Goal: Check status: Check status

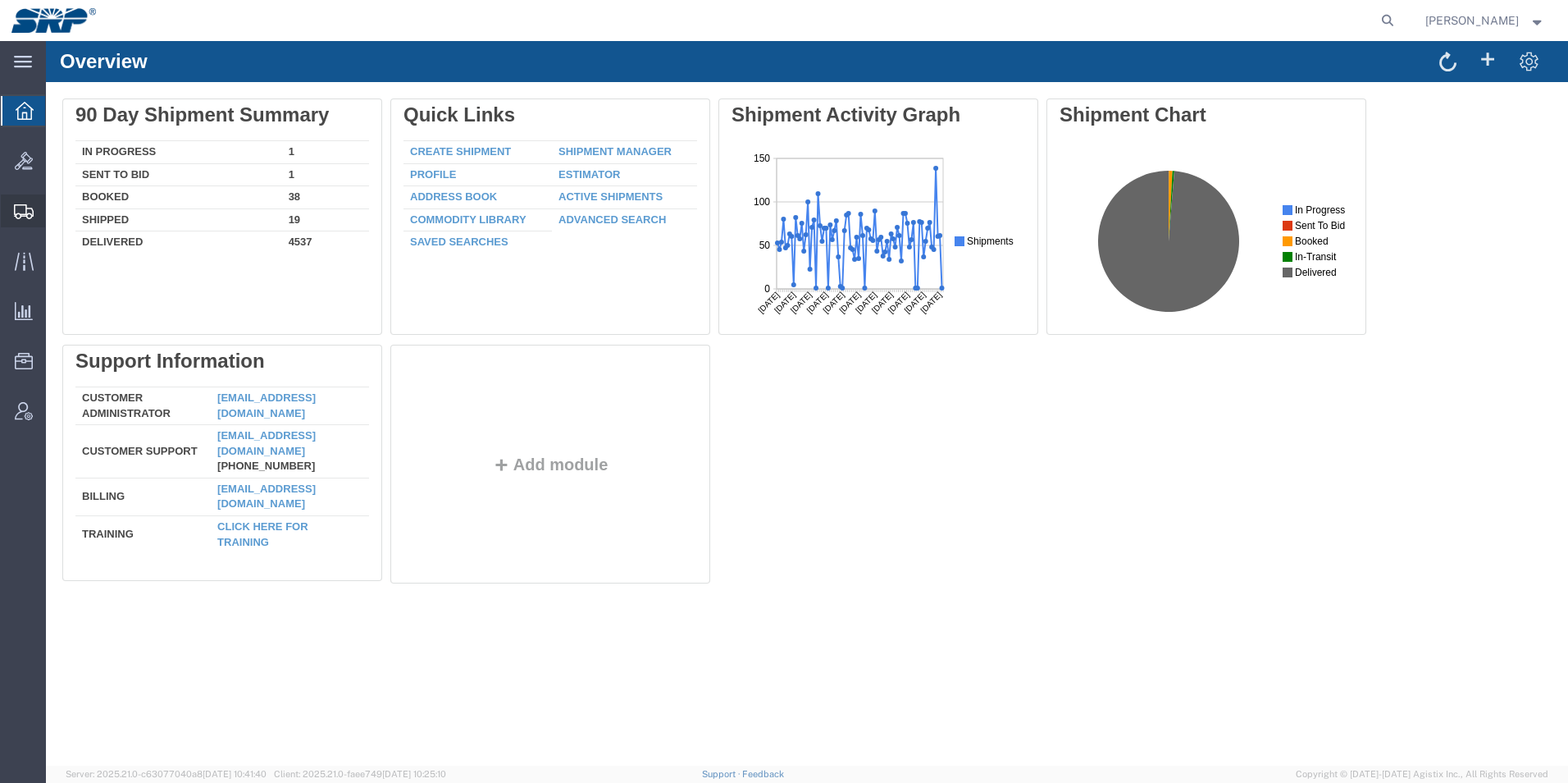
click at [27, 211] on icon at bounding box center [24, 212] width 20 height 15
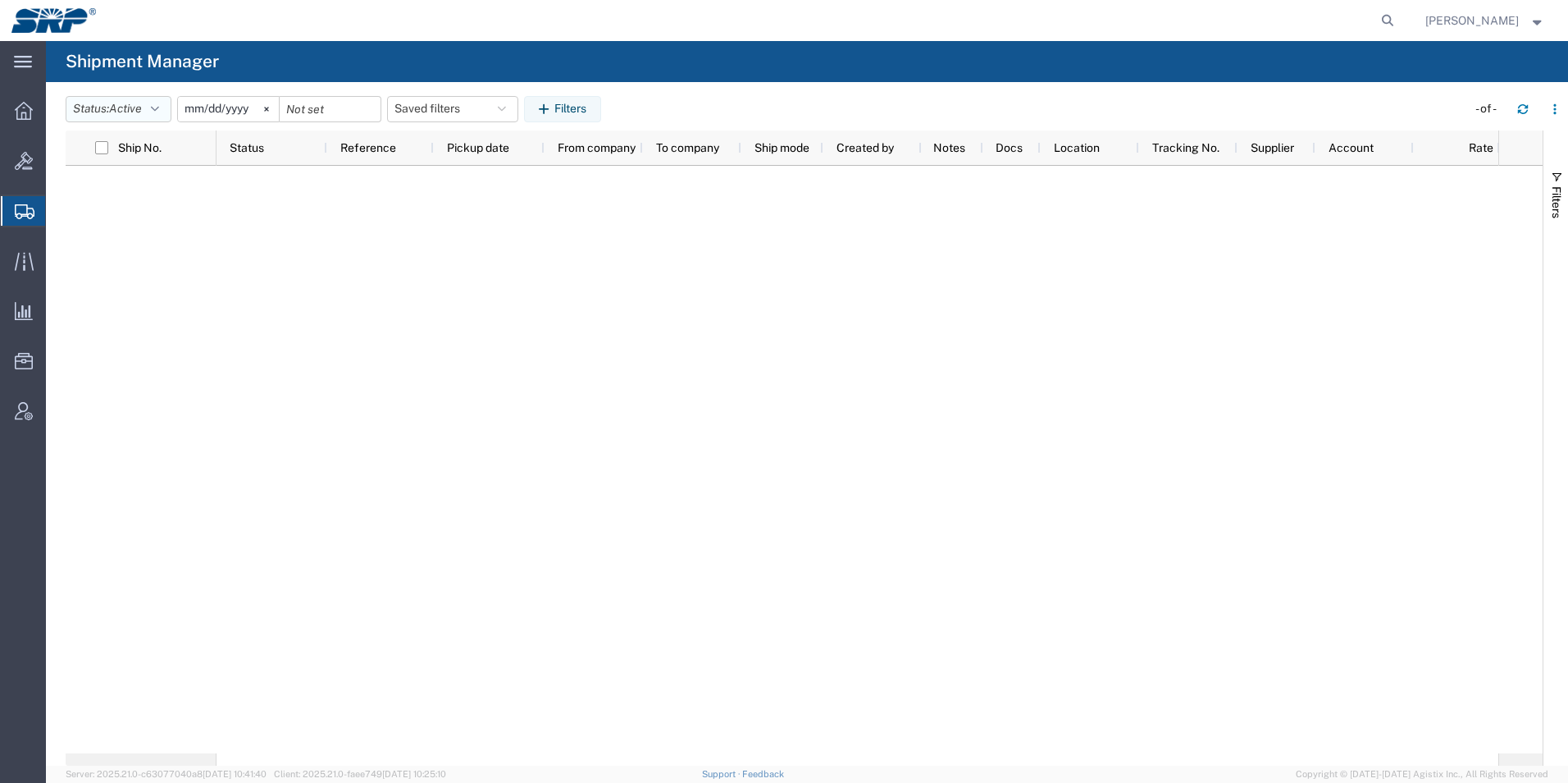
click at [152, 108] on button "Status: Active" at bounding box center [119, 109] width 106 height 26
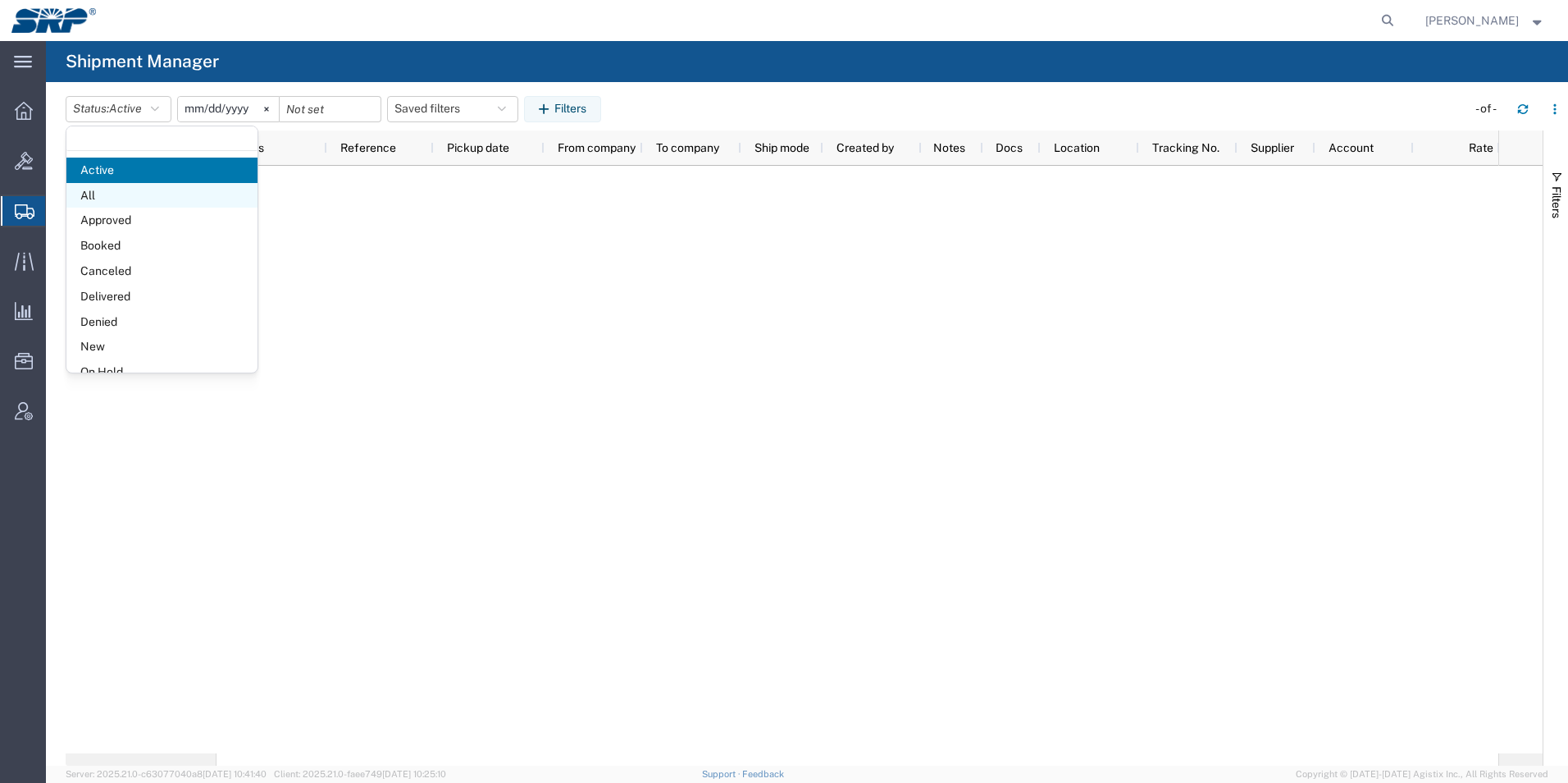
click at [96, 192] on span "All" at bounding box center [161, 195] width 191 height 25
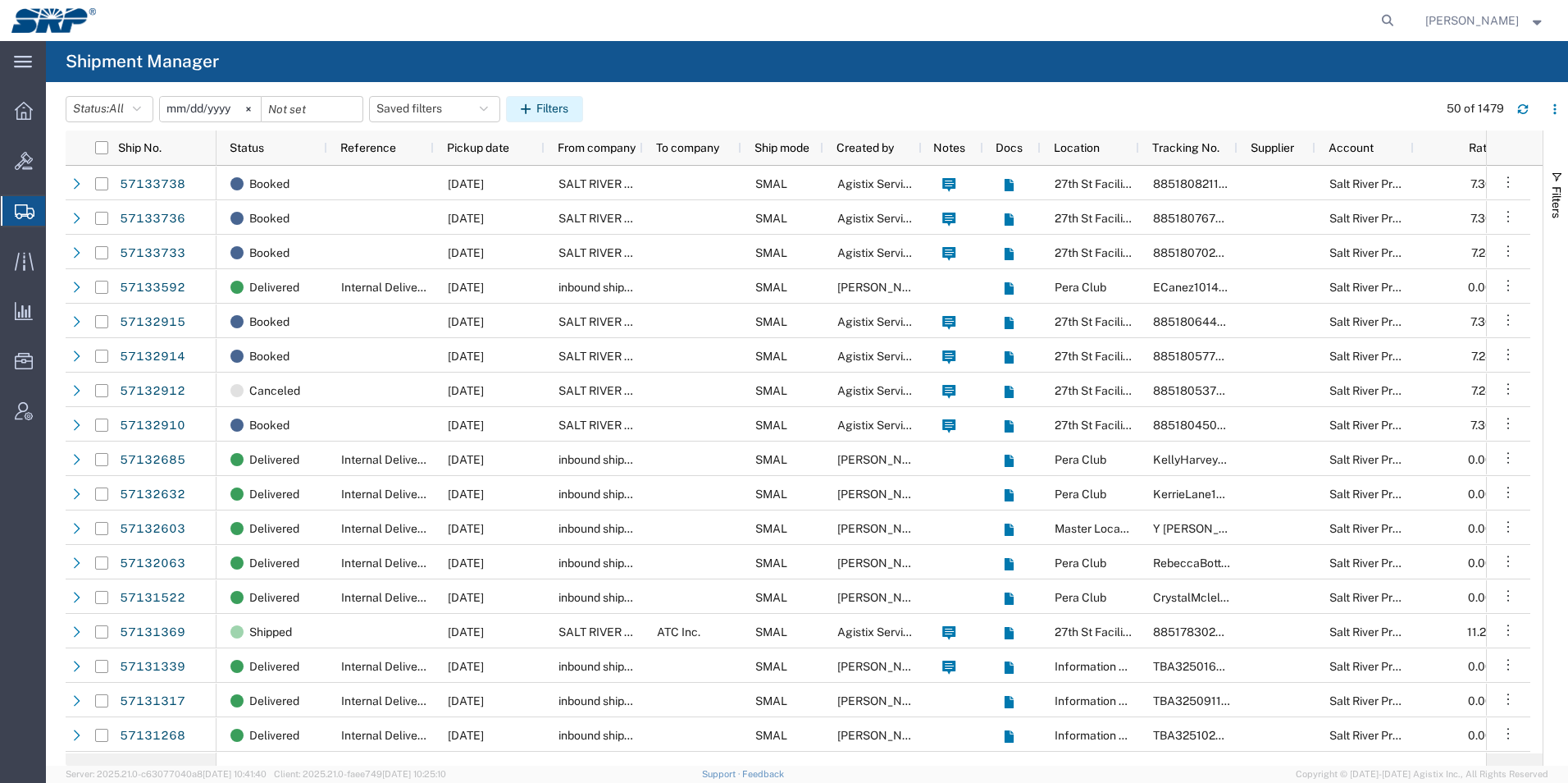
click at [582, 117] on button "Filters" at bounding box center [545, 109] width 77 height 26
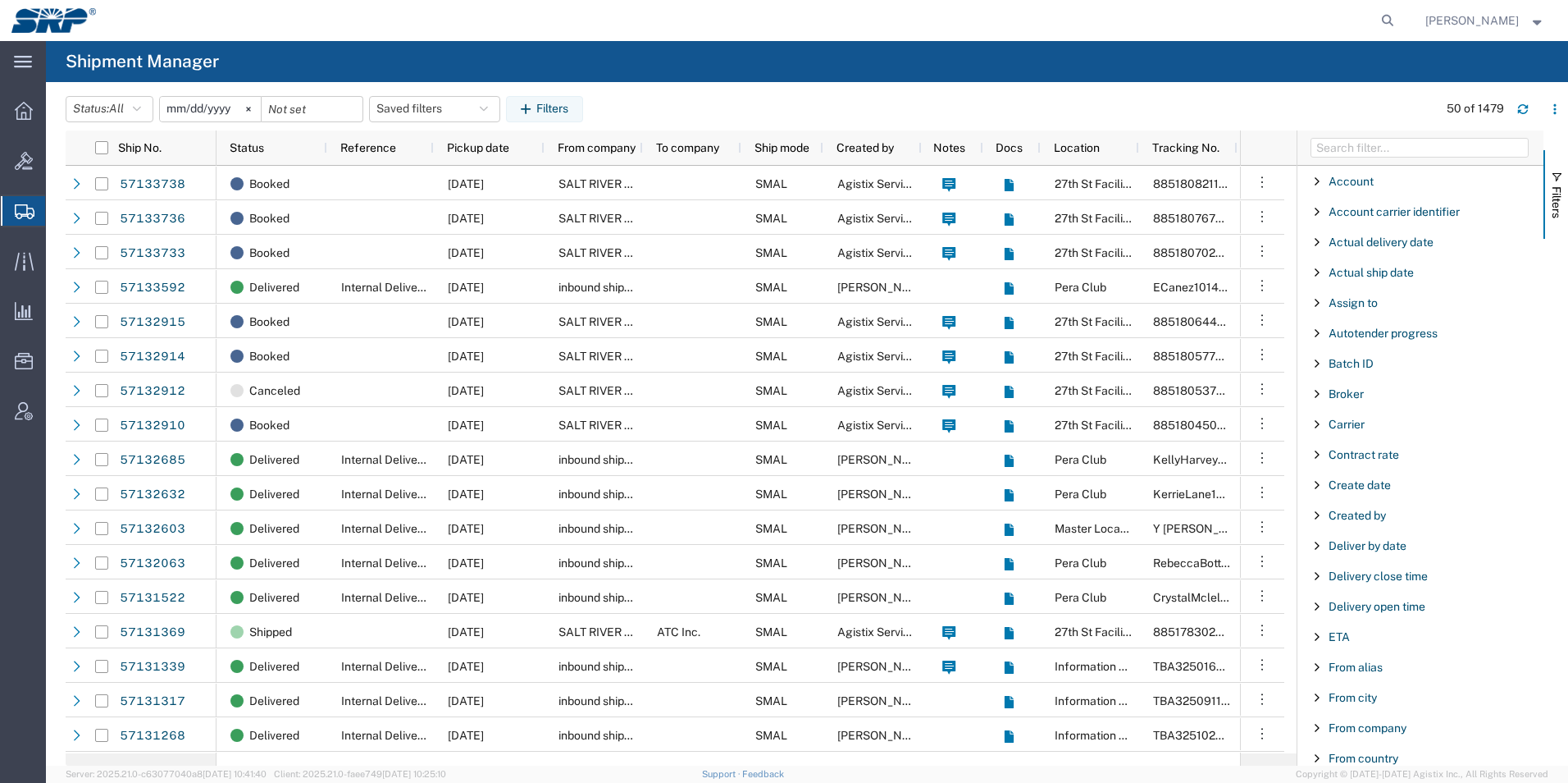
click at [1343, 525] on div "Created by" at bounding box center [1420, 515] width 246 height 29
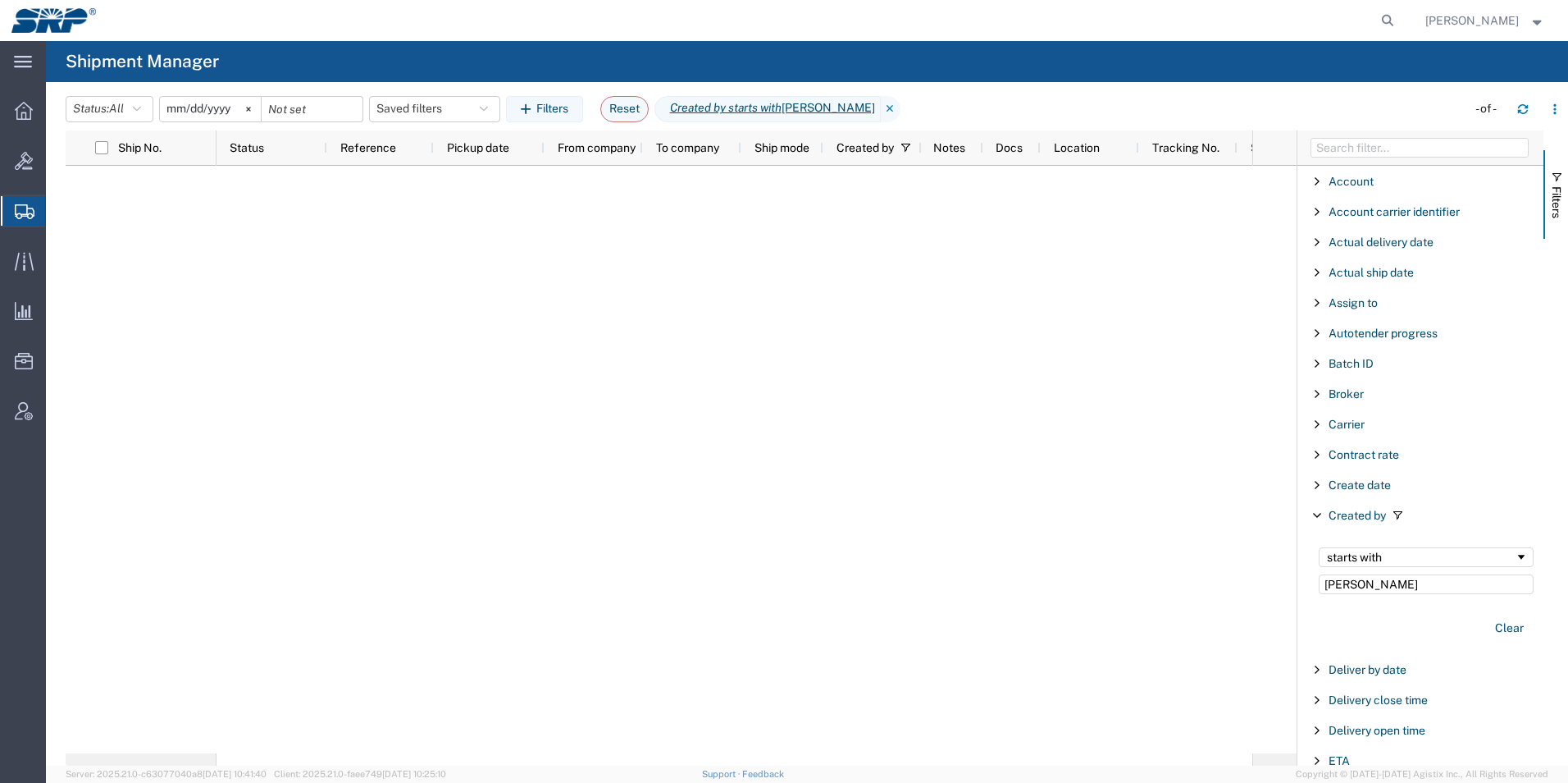
type input "[PERSON_NAME]"
click at [1369, 556] on div "starts with" at bounding box center [1421, 558] width 188 height 13
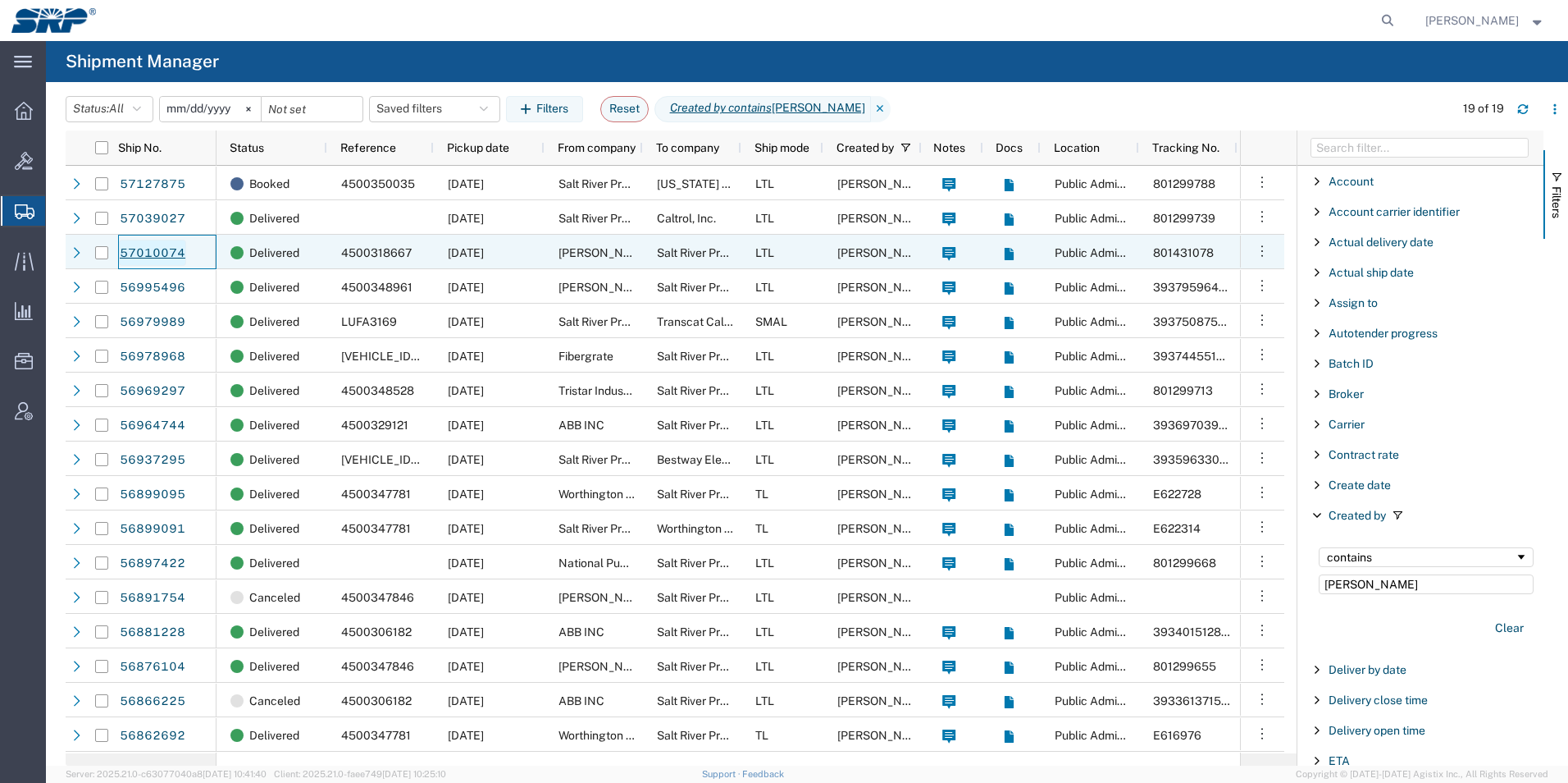
click at [144, 250] on link "57010074" at bounding box center [152, 253] width 67 height 26
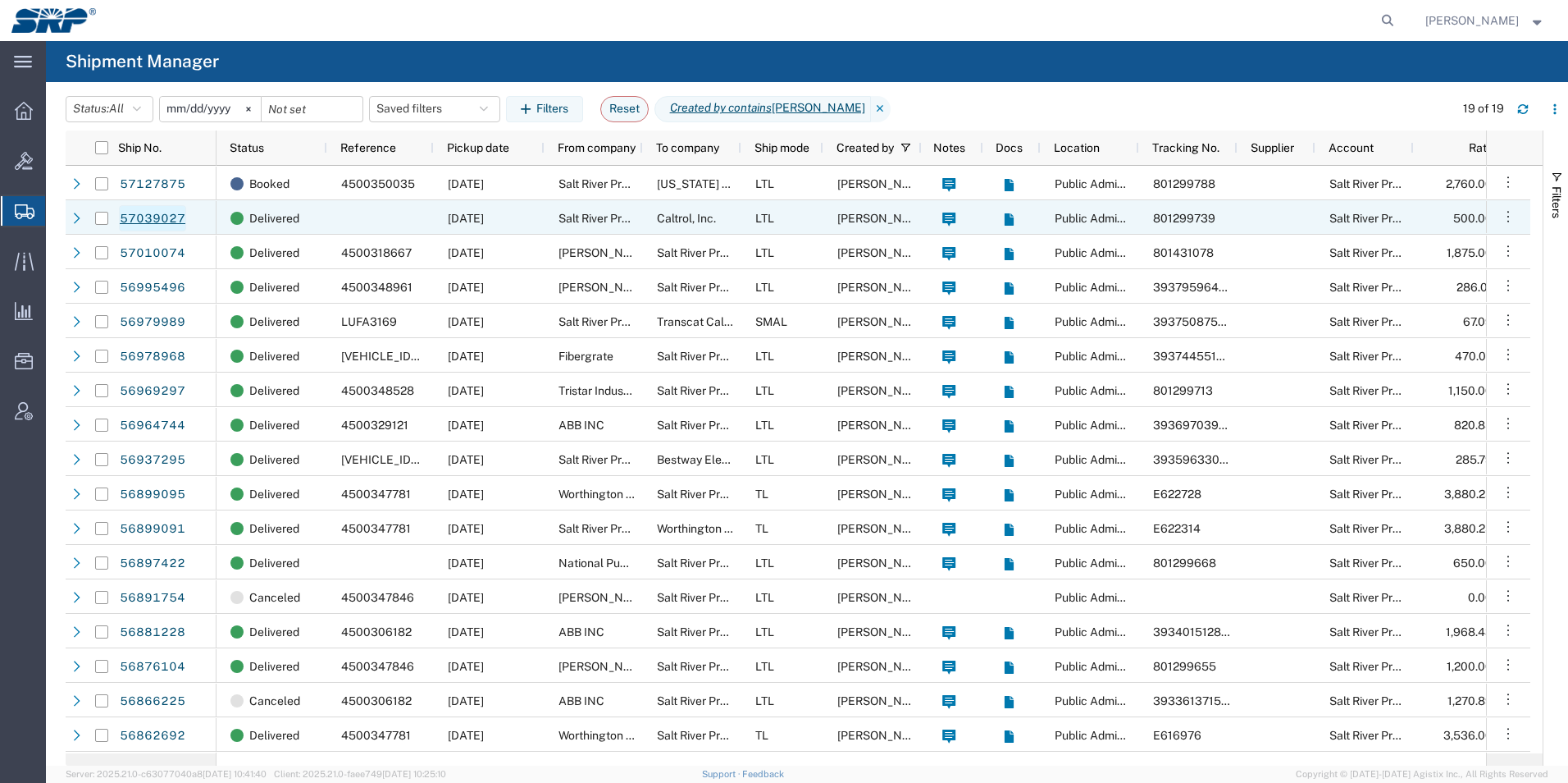
click at [167, 218] on link "57039027" at bounding box center [152, 218] width 67 height 26
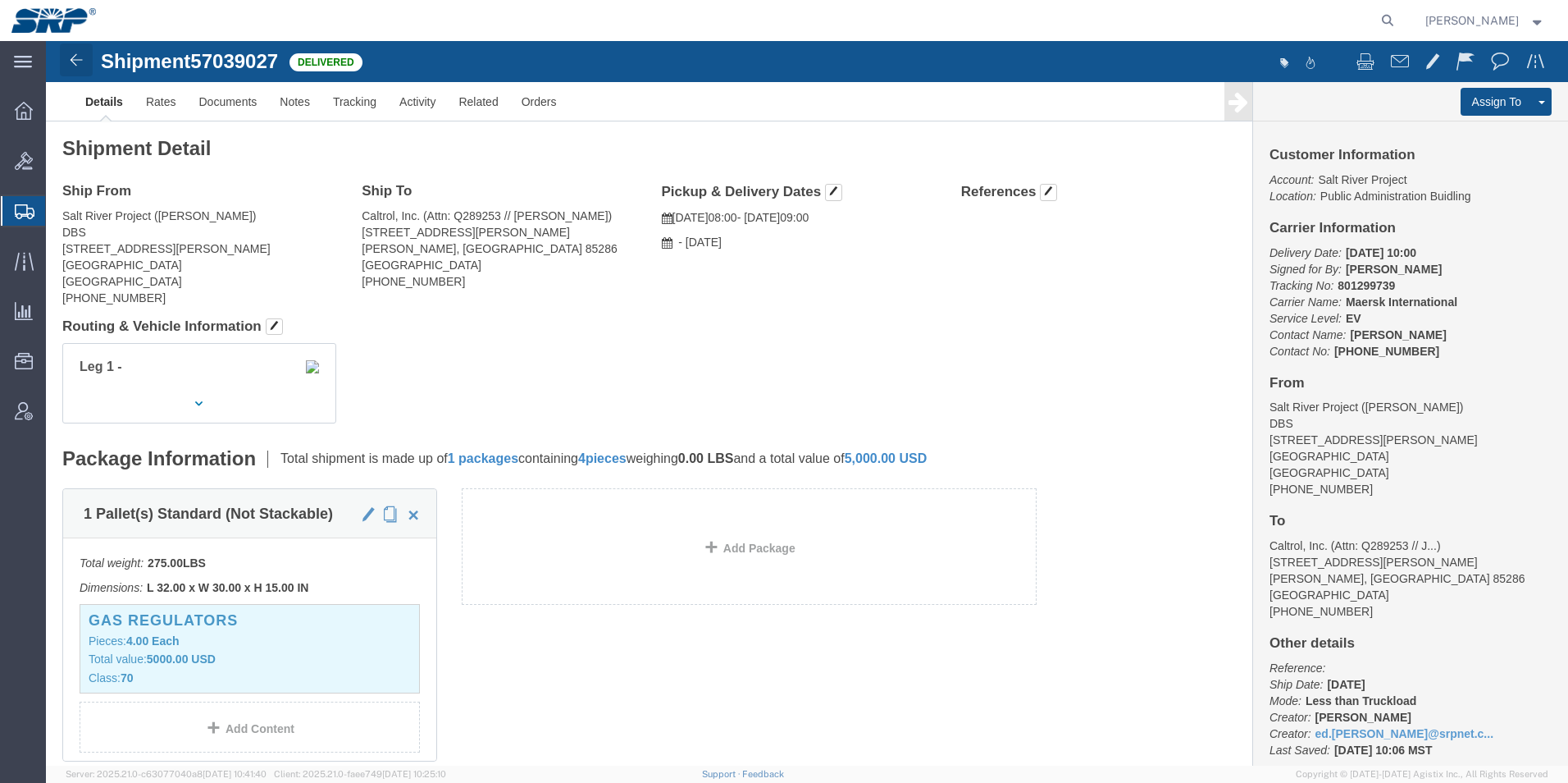
click img
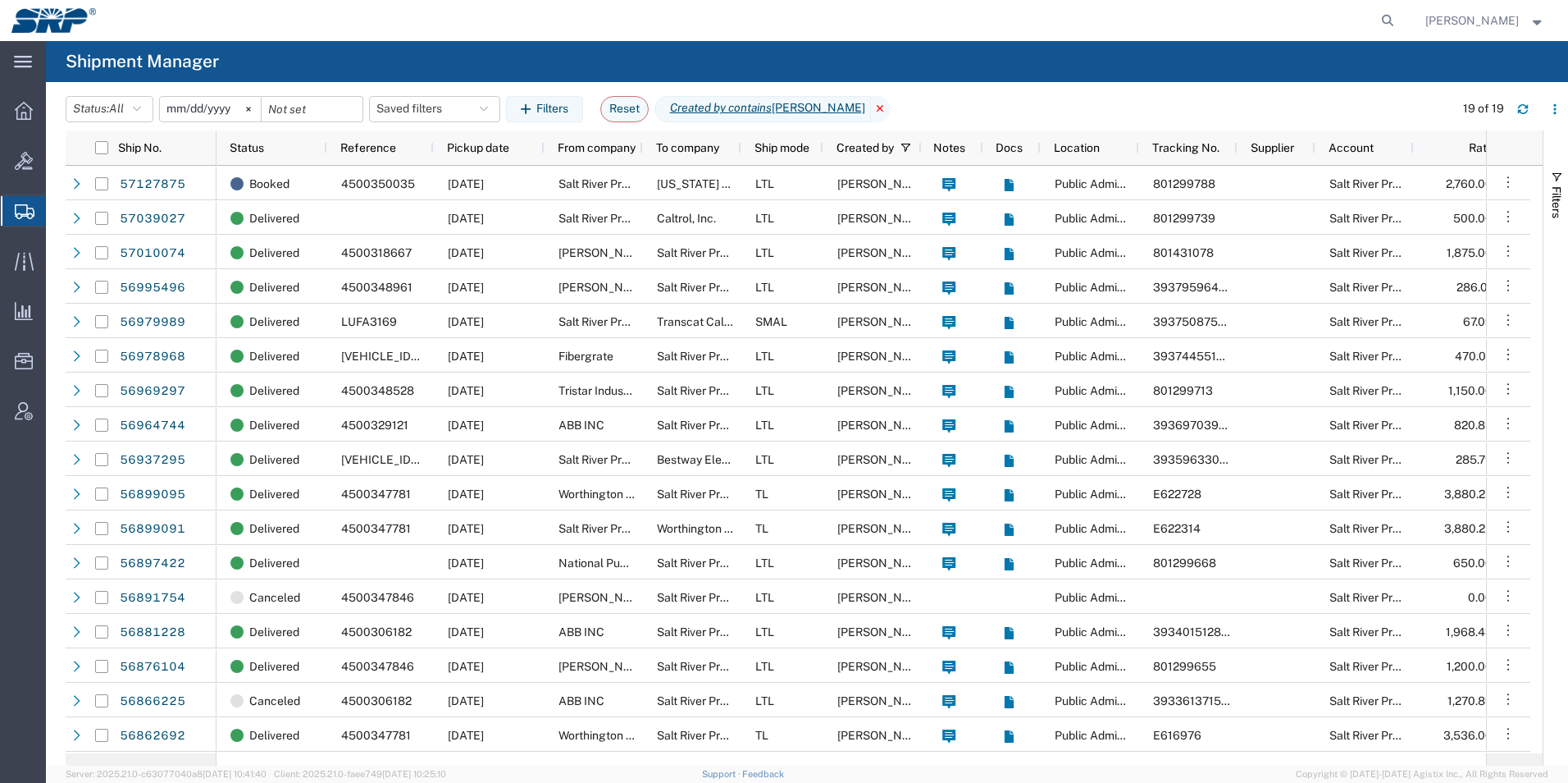
click at [871, 110] on icon at bounding box center [881, 109] width 20 height 26
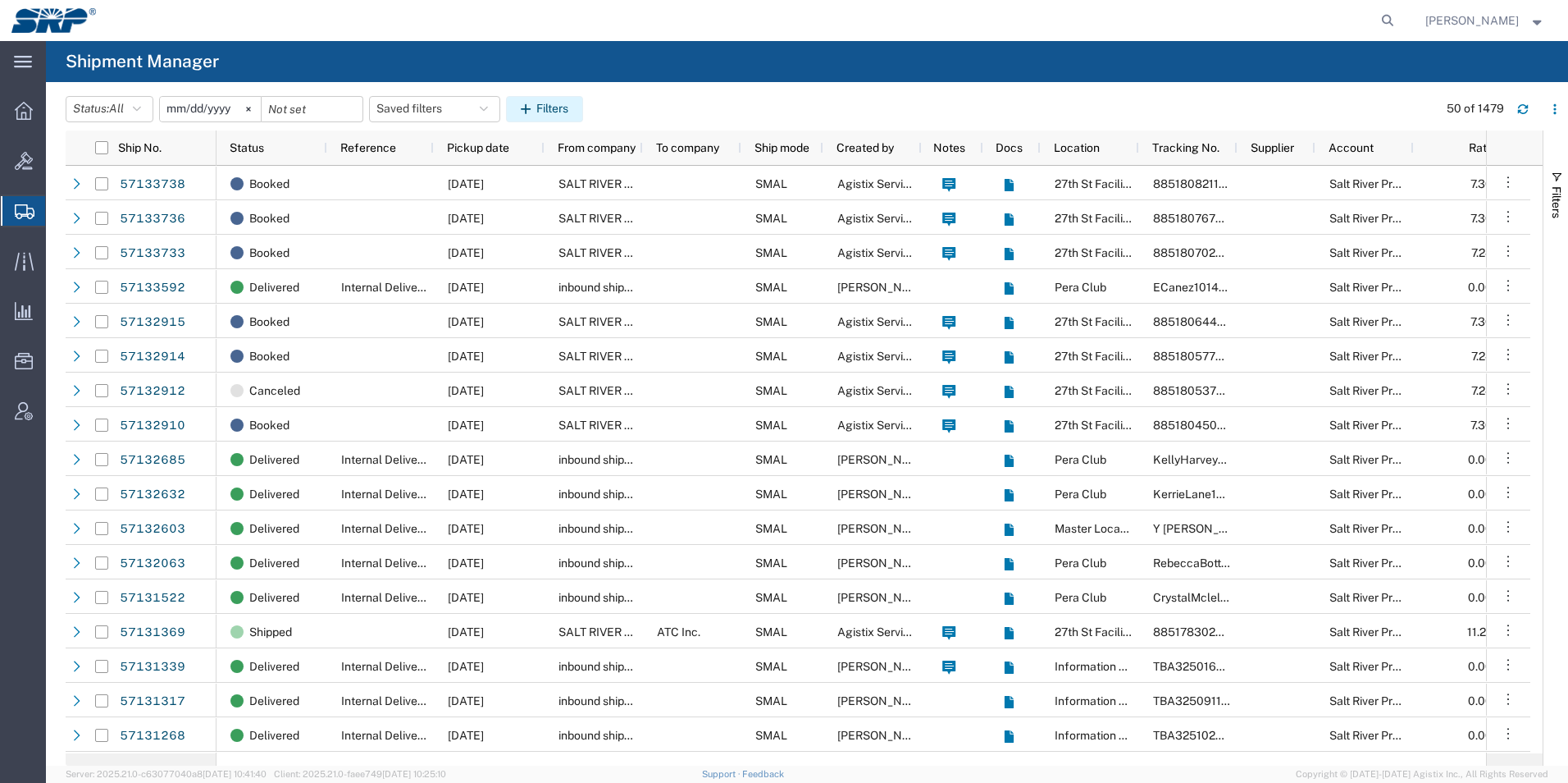
click at [564, 104] on button "Filters" at bounding box center [545, 109] width 77 height 26
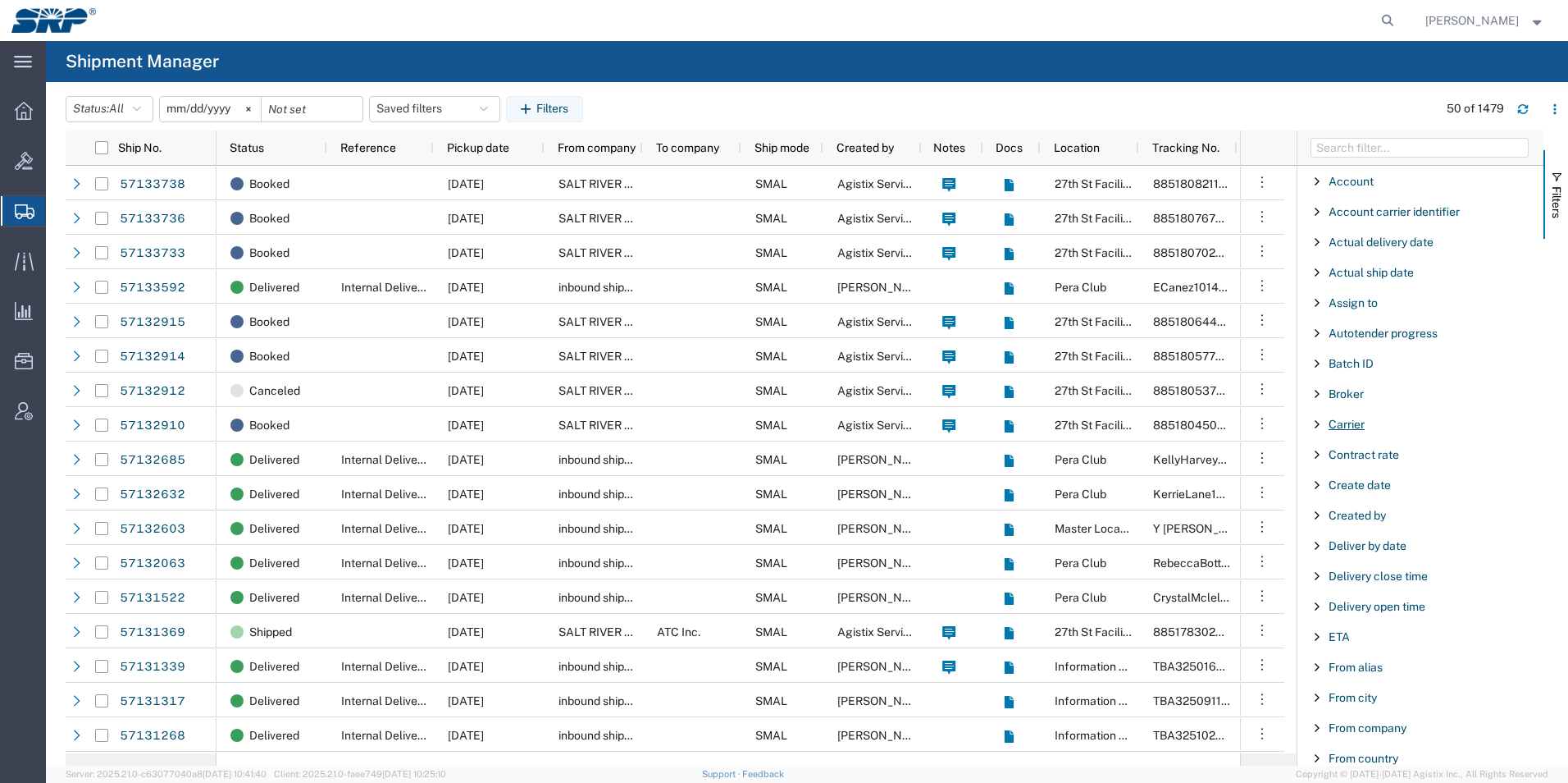
click at [1339, 426] on span "Carrier" at bounding box center [1346, 425] width 36 height 13
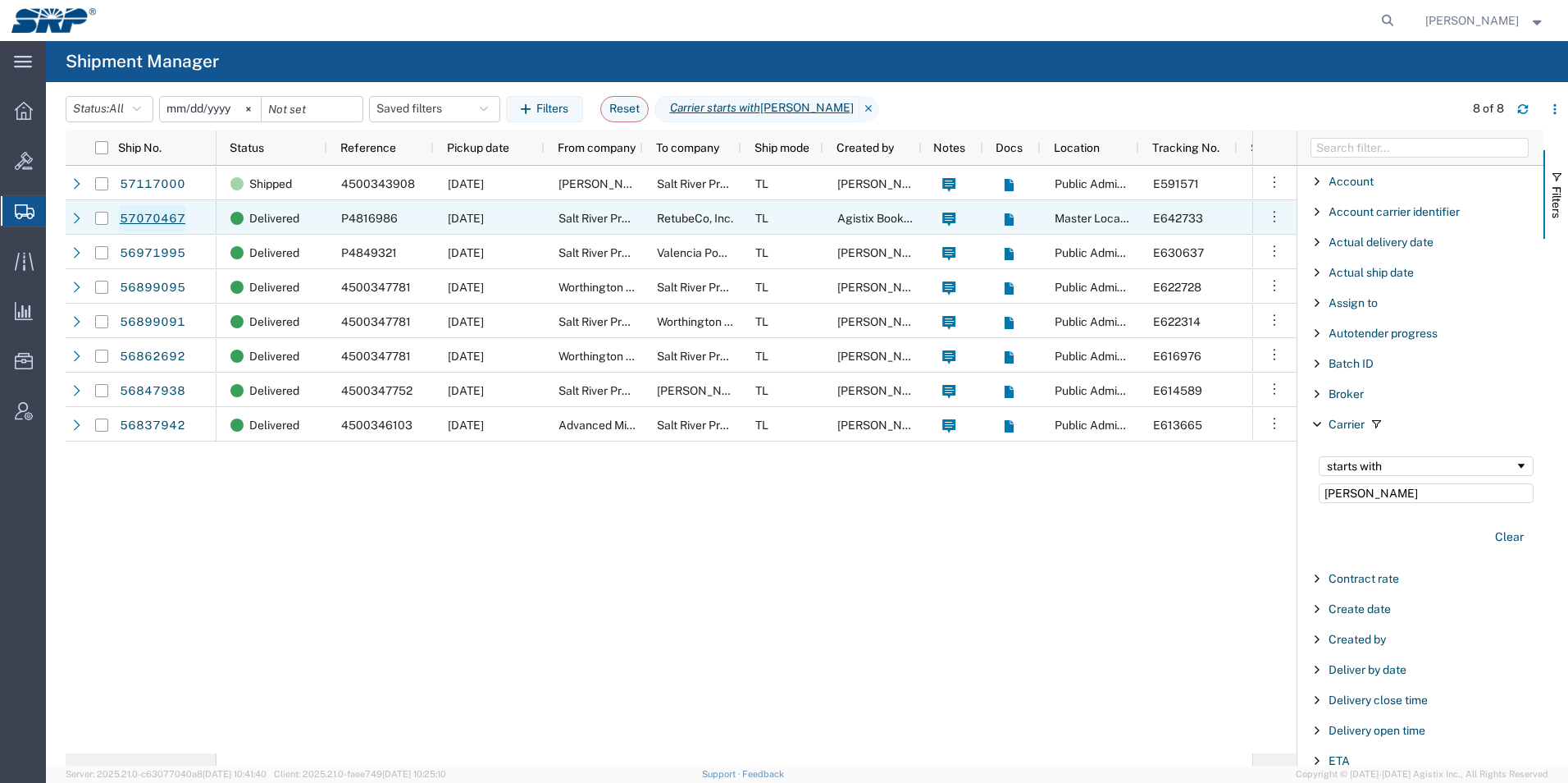
type input "[PERSON_NAME]"
click at [156, 222] on link "57070467" at bounding box center [152, 218] width 67 height 26
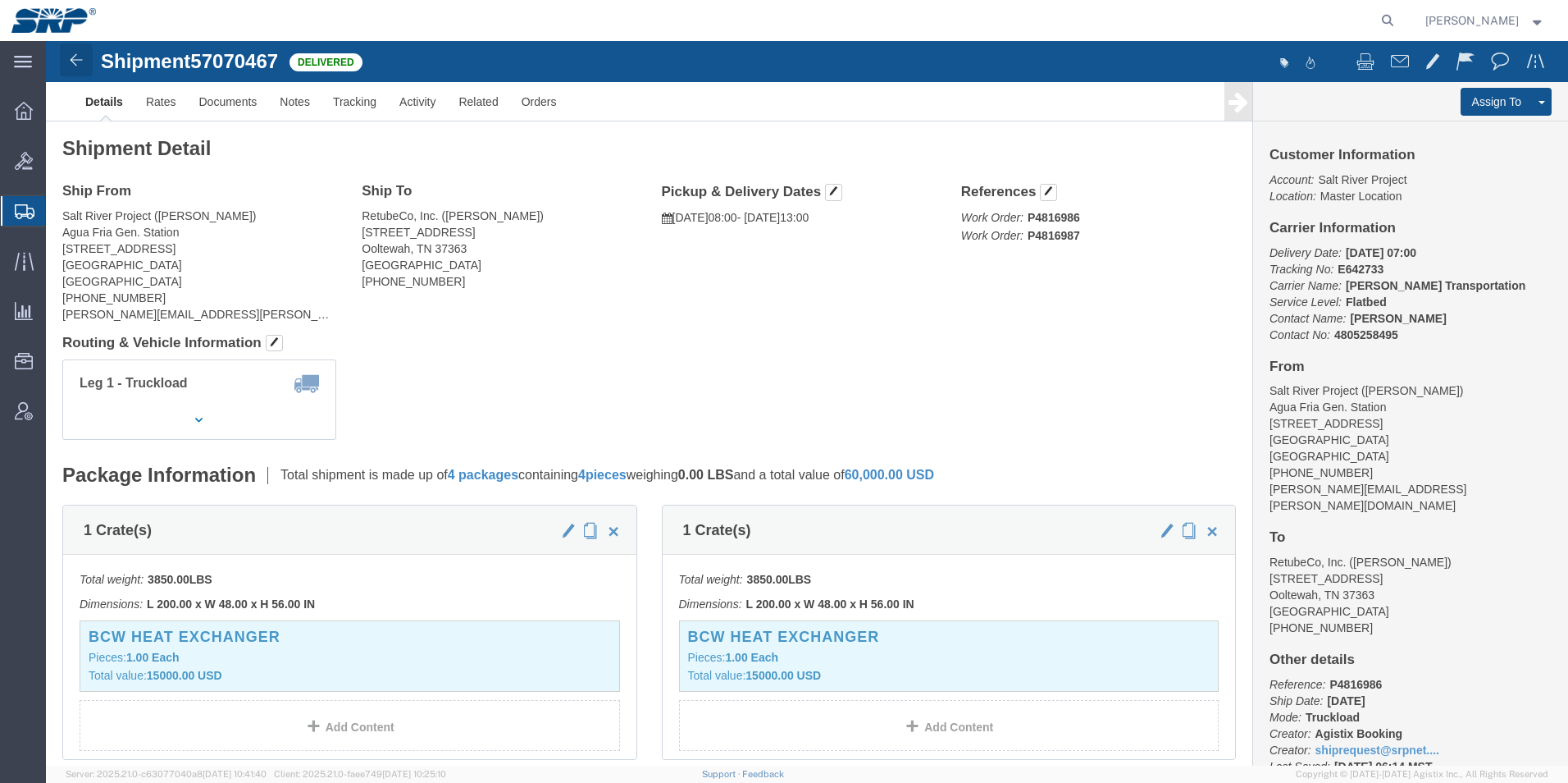
click img
